Goal: Transaction & Acquisition: Purchase product/service

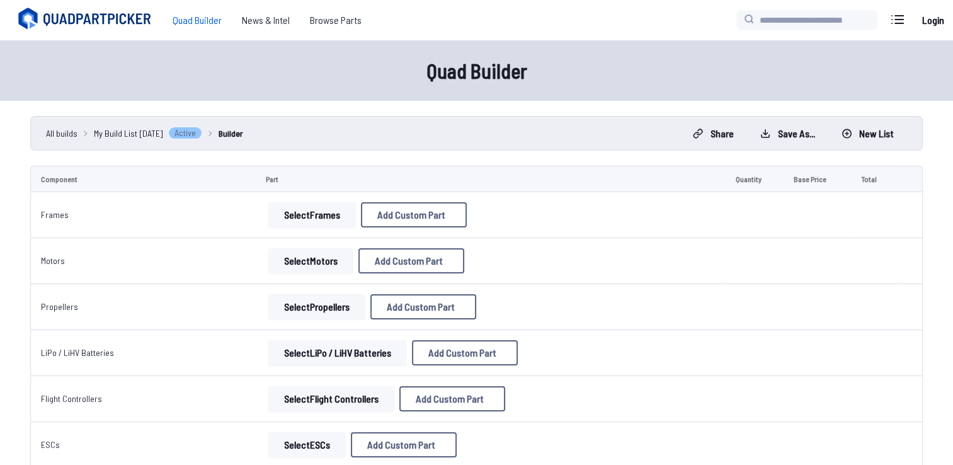
click at [294, 220] on button "Select Frames" at bounding box center [312, 214] width 88 height 25
click at [328, 215] on button "Select Frames" at bounding box center [312, 214] width 88 height 25
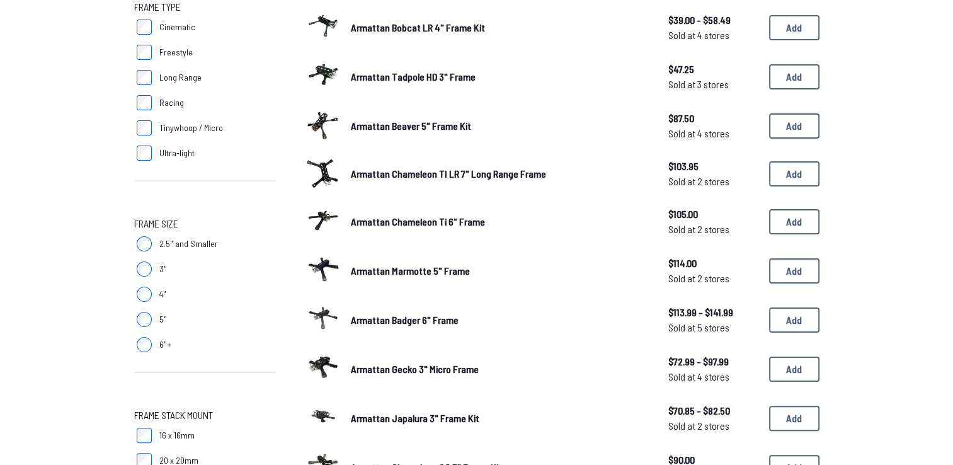
scroll to position [126, 0]
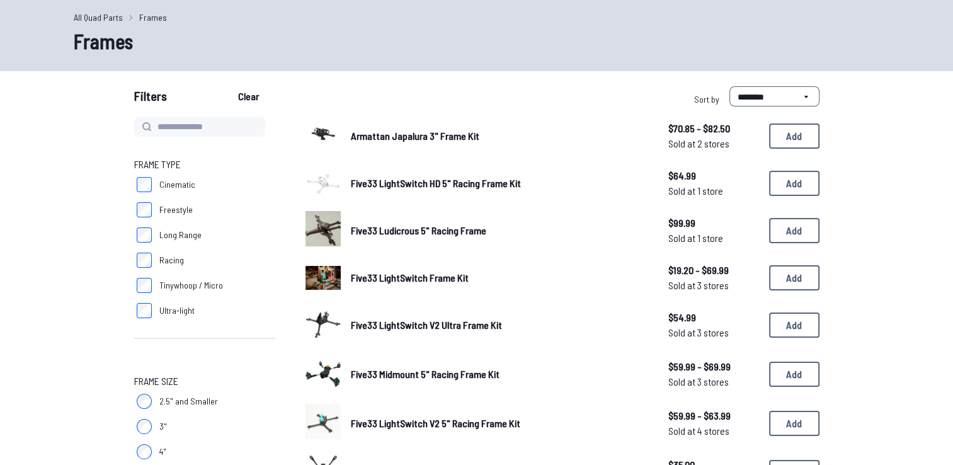
scroll to position [63, 0]
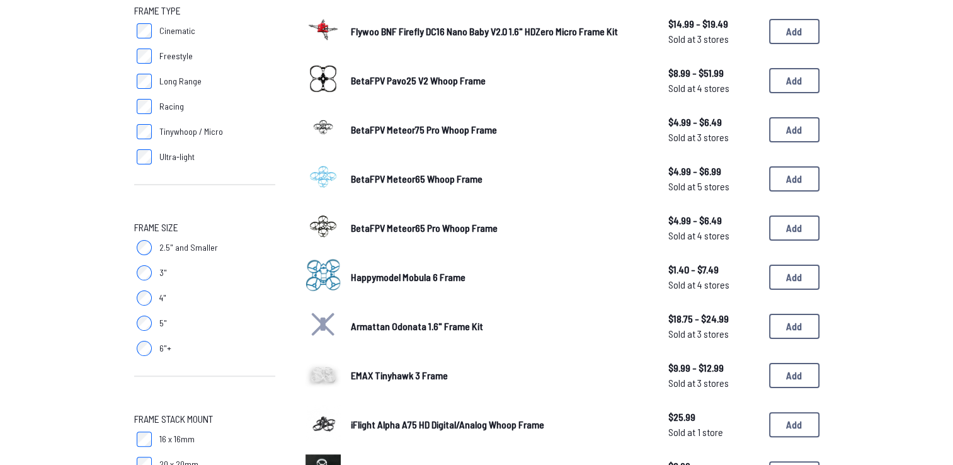
scroll to position [189, 0]
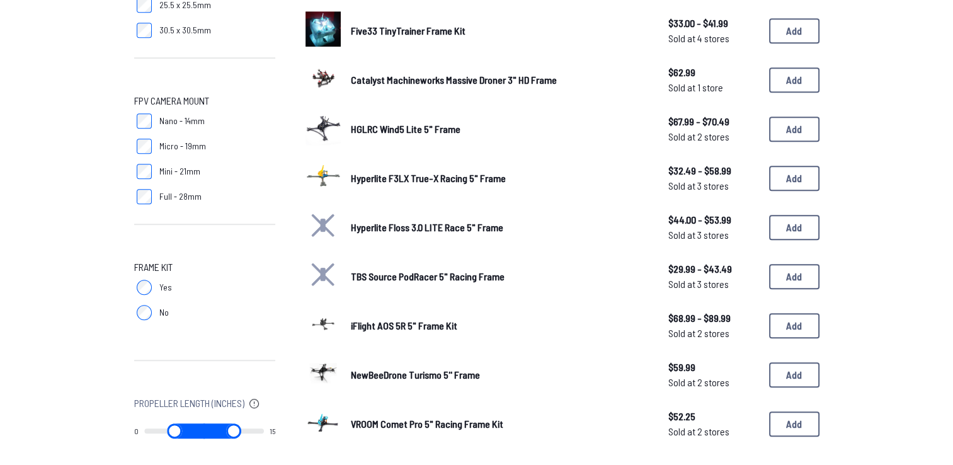
scroll to position [756, 0]
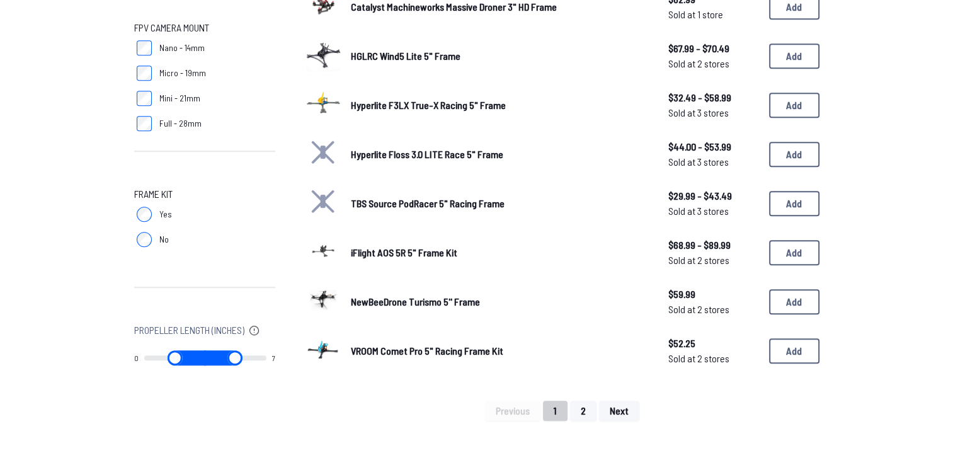
type input "**"
drag, startPoint x: 253, startPoint y: 359, endPoint x: 289, endPoint y: 366, distance: 36.6
click at [264, 365] on input "range" at bounding box center [233, 357] width 60 height 15
drag, startPoint x: 154, startPoint y: 357, endPoint x: 263, endPoint y: 357, distance: 109.0
type input "*"
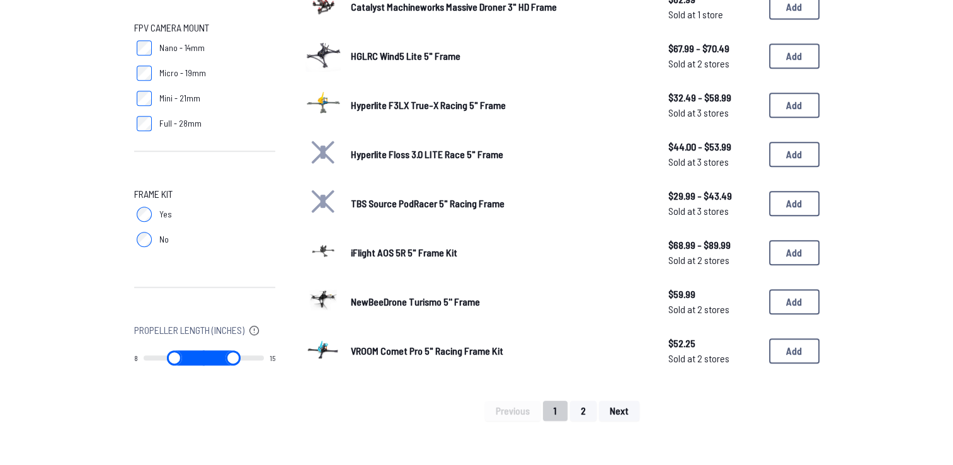
click at [205, 357] on input "range" at bounding box center [174, 357] width 61 height 15
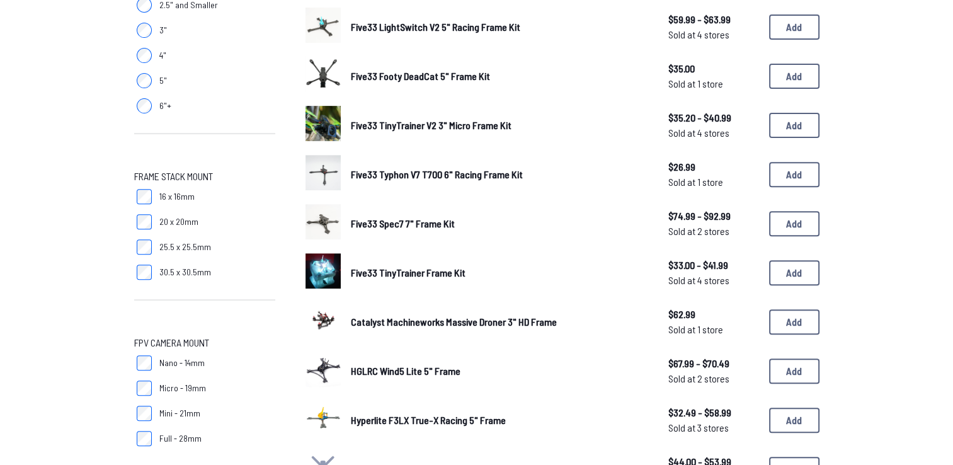
type input "*"
